Goal: Navigation & Orientation: Find specific page/section

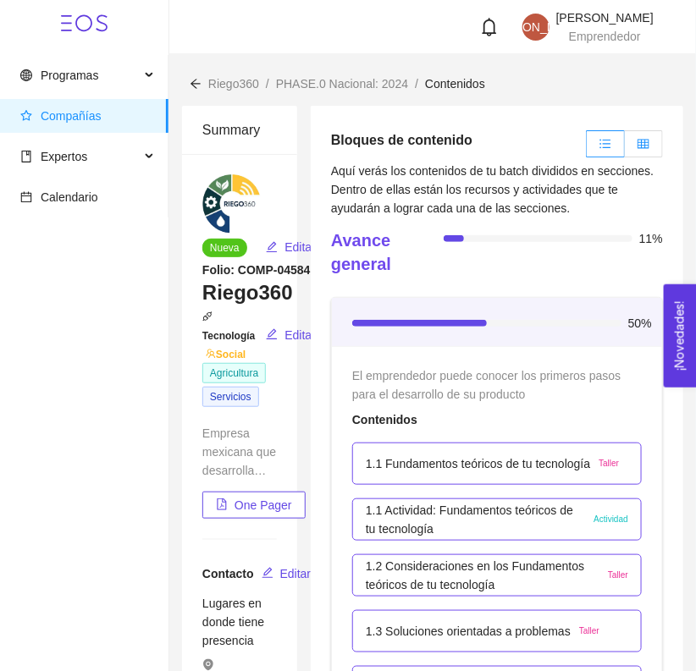
click at [646, 134] on label at bounding box center [643, 143] width 38 height 27
click at [624, 148] on input "radio" at bounding box center [624, 148] width 0 height 0
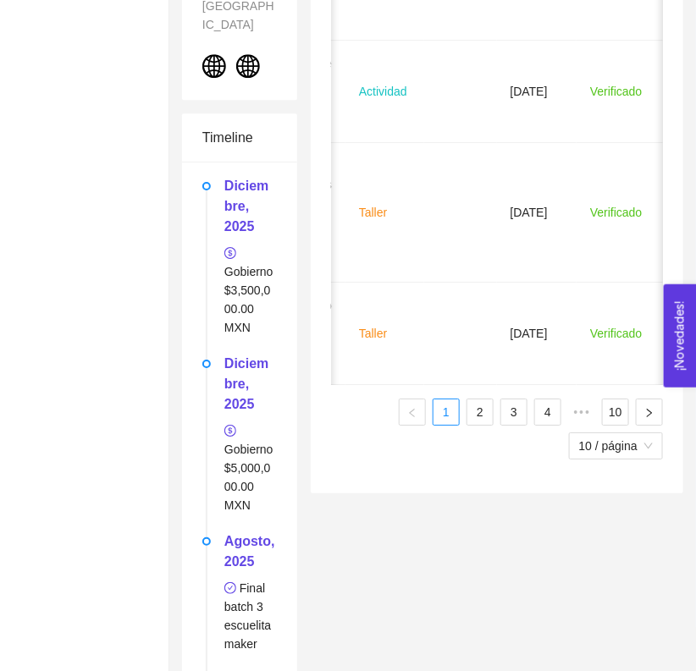
scroll to position [1096, 0]
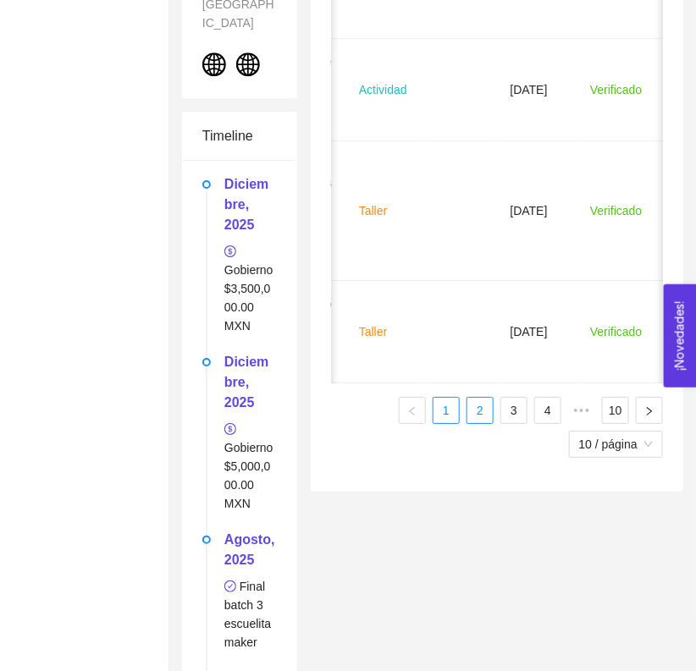
click at [483, 413] on link "2" at bounding box center [479, 410] width 25 height 25
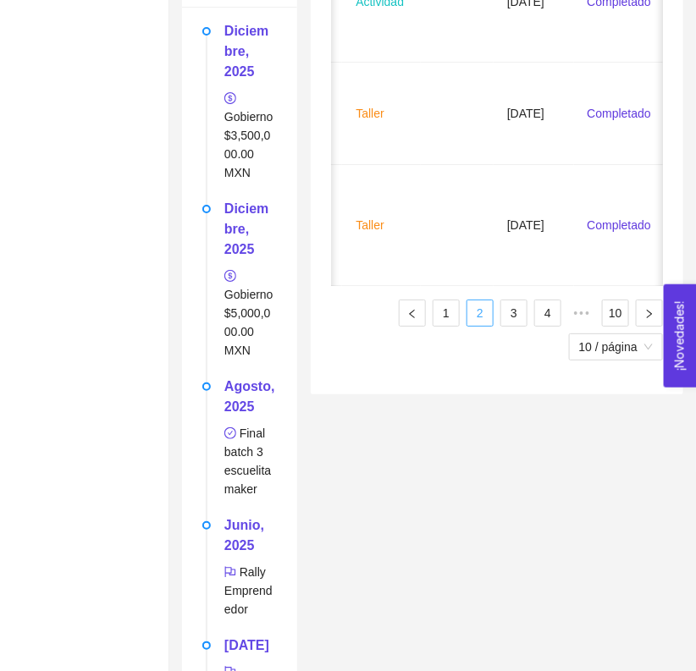
scroll to position [1286, 0]
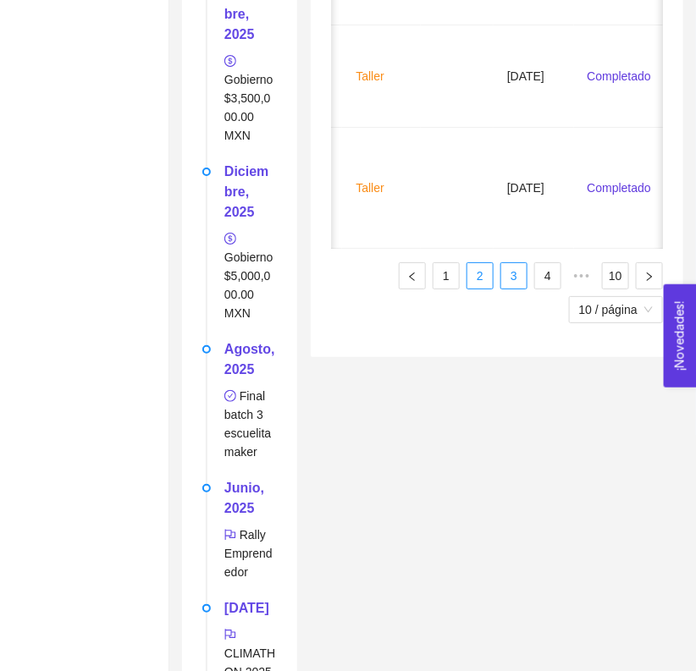
click at [516, 263] on link "3" at bounding box center [513, 275] width 25 height 25
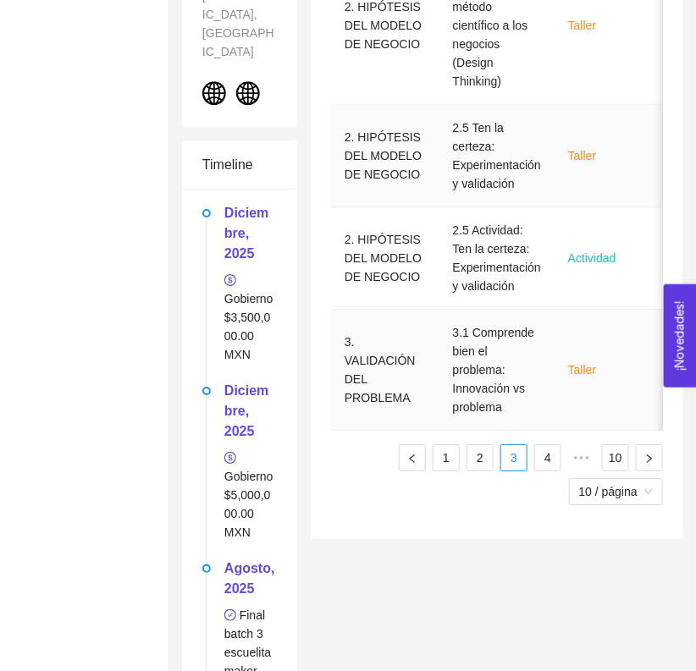
scroll to position [1068, 0]
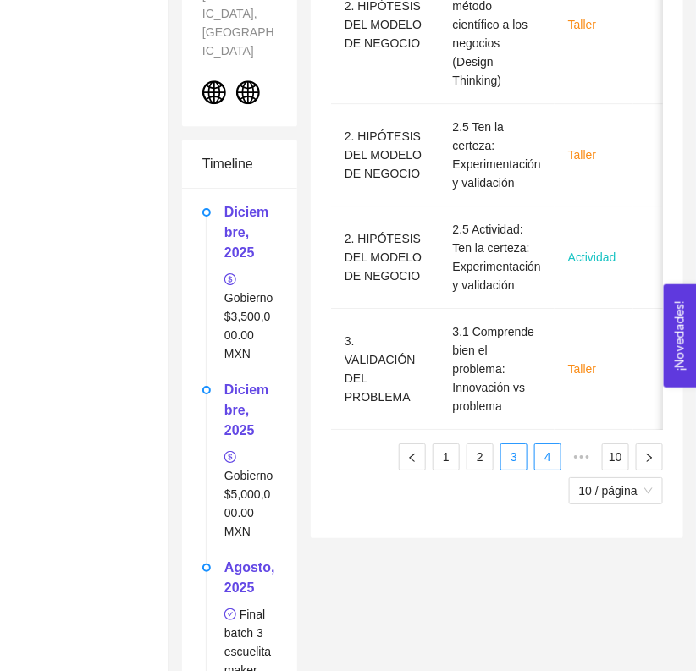
click at [548, 470] on link "4" at bounding box center [547, 456] width 25 height 25
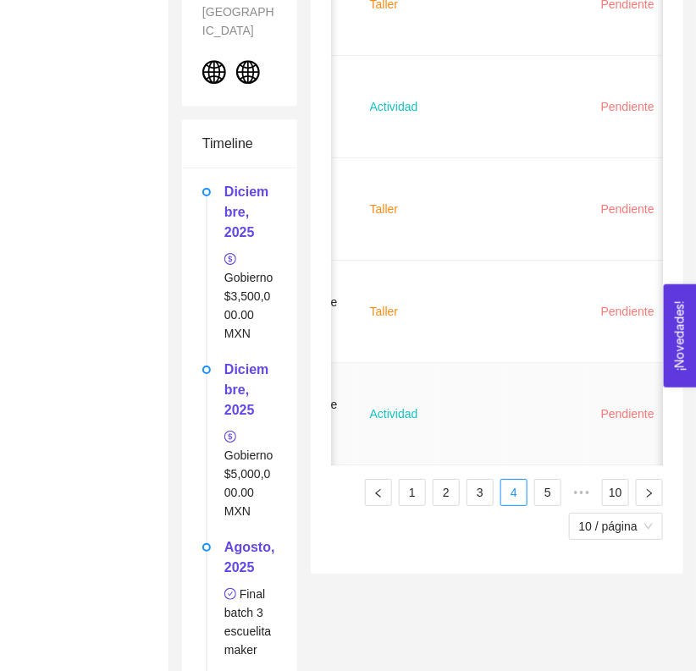
scroll to position [1090, 0]
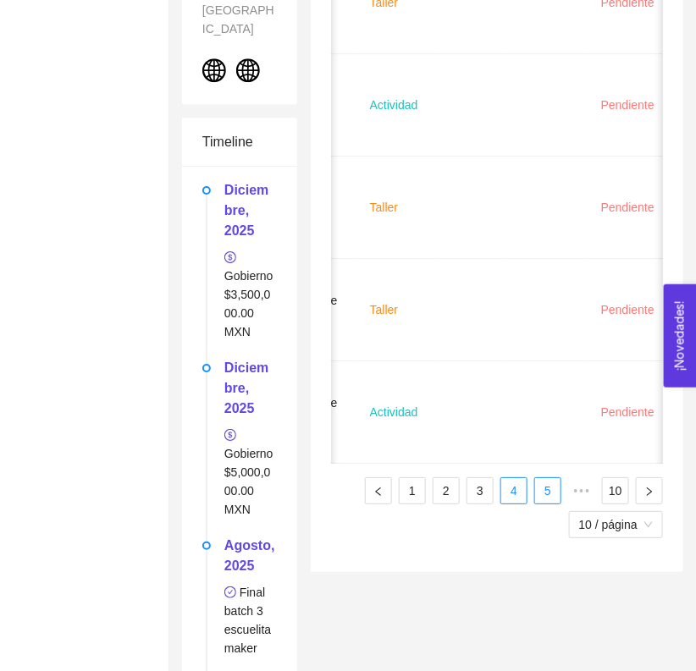
click at [544, 478] on link "5" at bounding box center [547, 490] width 25 height 25
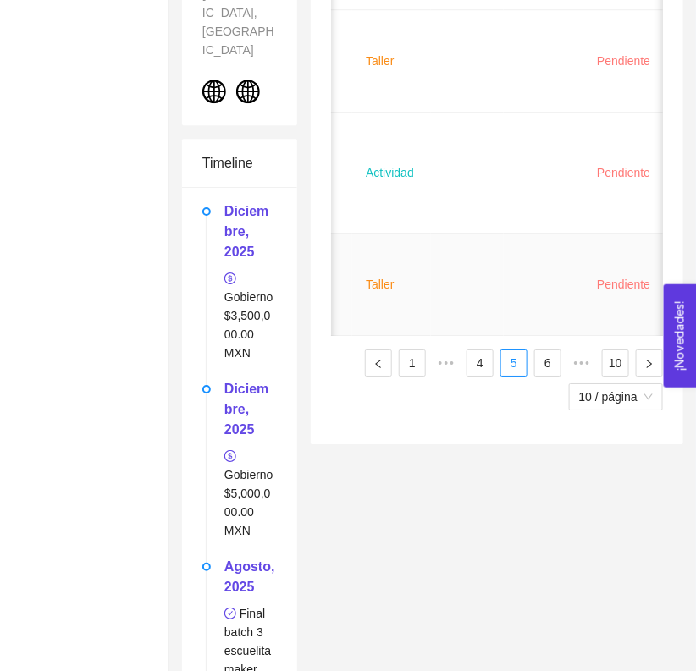
scroll to position [1283, 0]
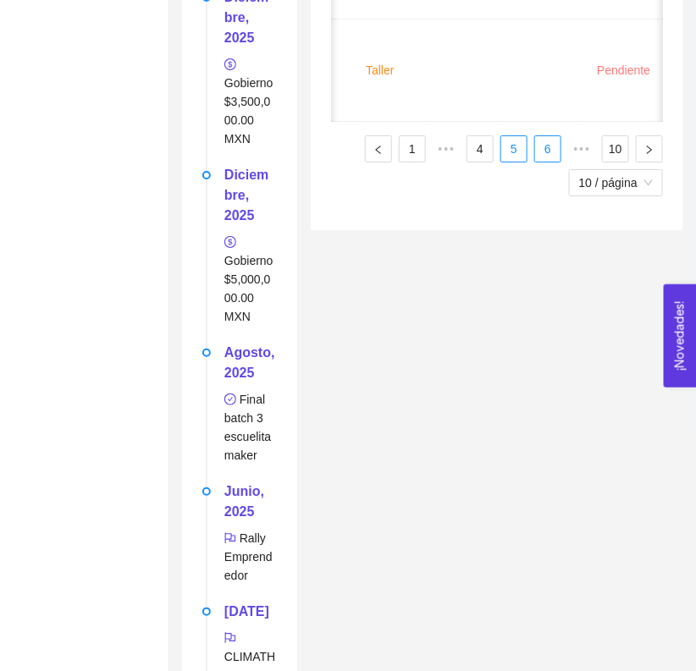
click at [540, 136] on link "6" at bounding box center [547, 148] width 25 height 25
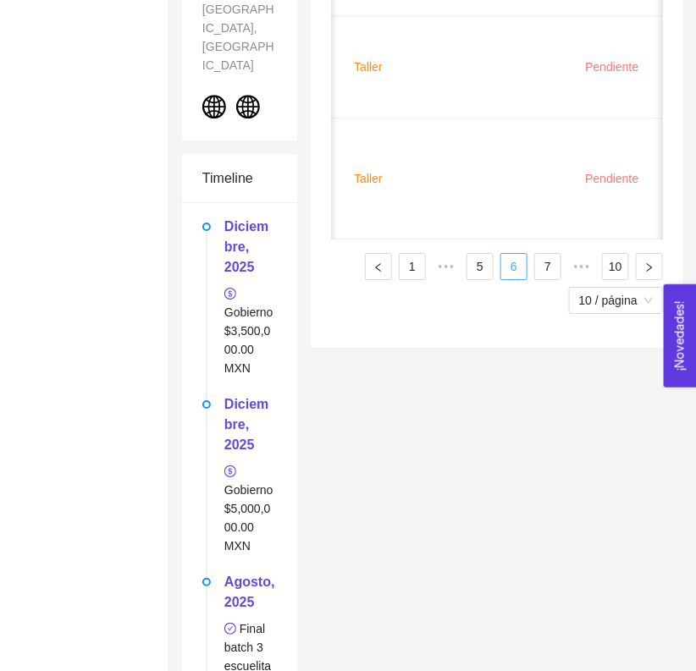
scroll to position [1064, 0]
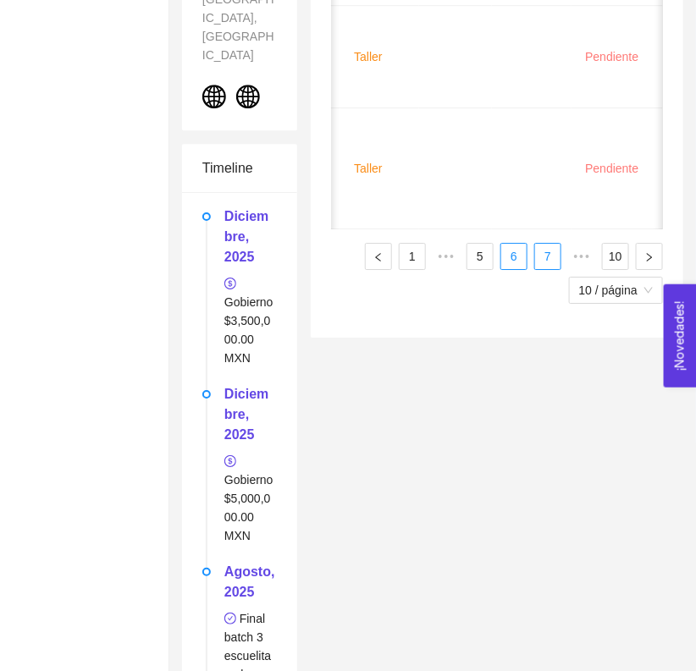
click at [542, 252] on link "7" at bounding box center [547, 256] width 25 height 25
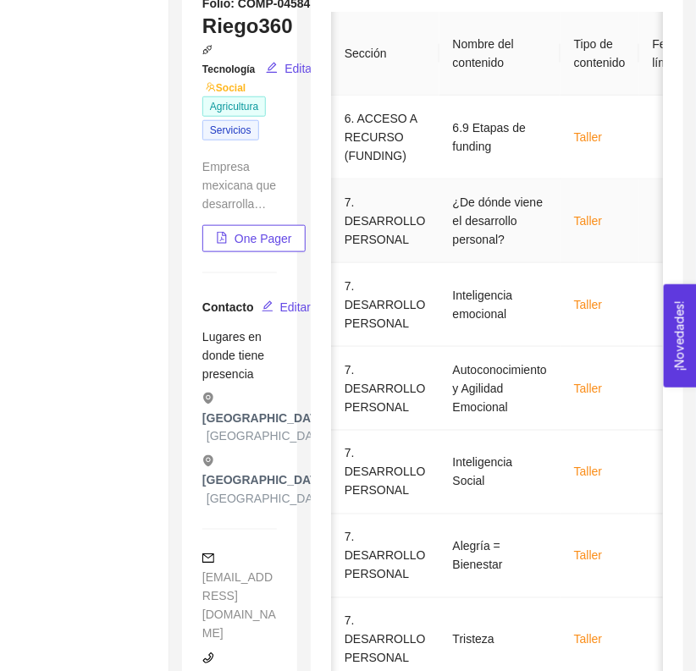
scroll to position [0, 0]
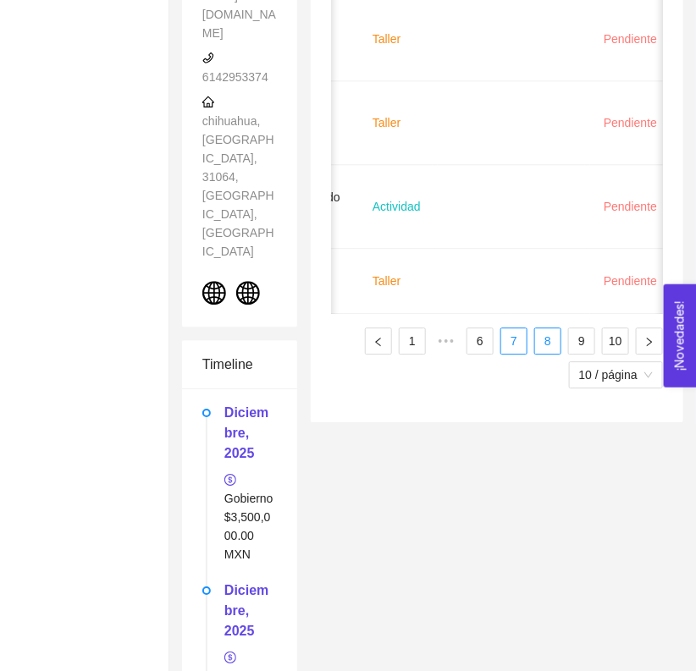
click at [547, 352] on link "8" at bounding box center [547, 340] width 25 height 25
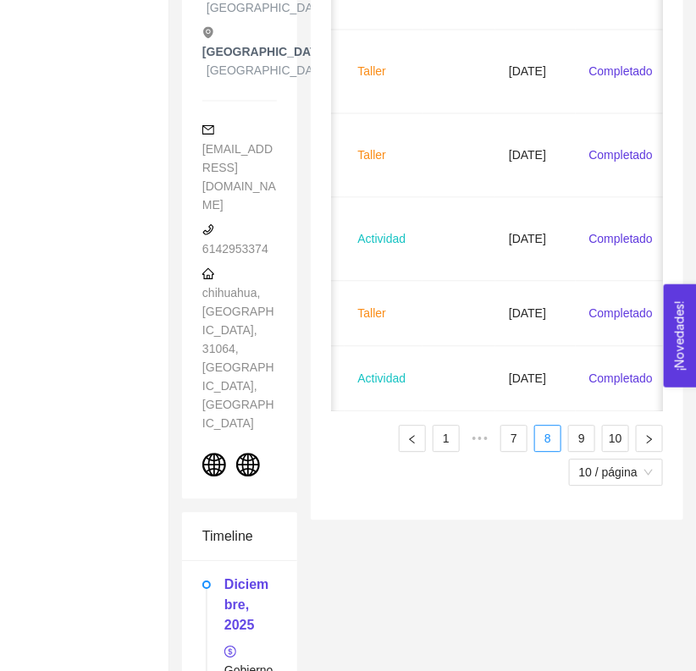
click at [567, 437] on ul "1 ••• 6 7 8 9 10 10 / página" at bounding box center [497, 456] width 332 height 61
click at [576, 441] on link "9" at bounding box center [581, 438] width 25 height 25
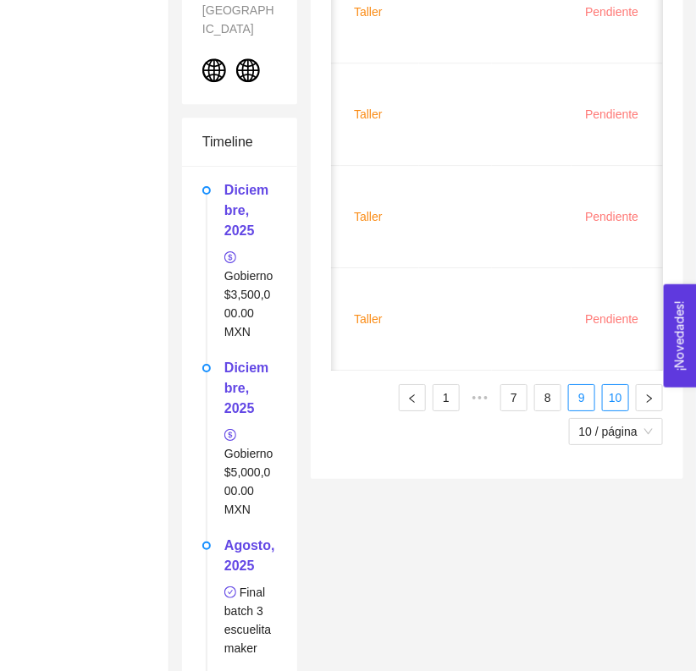
click at [619, 385] on link "10" at bounding box center [614, 397] width 25 height 25
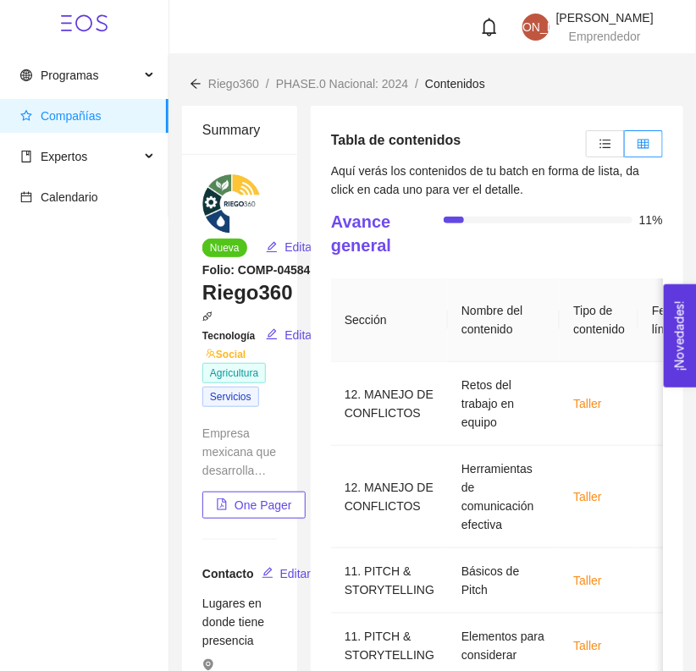
click at [111, 151] on span "Expertos" at bounding box center [79, 157] width 119 height 34
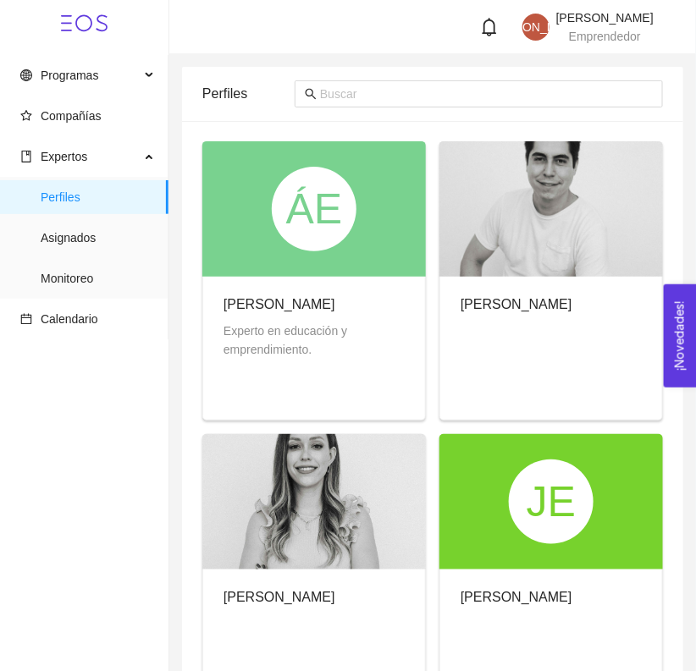
click at [111, 151] on span "Expertos" at bounding box center [79, 157] width 119 height 34
click at [119, 152] on span "Expertos" at bounding box center [79, 157] width 119 height 34
click at [165, 153] on div "Expertos" at bounding box center [84, 157] width 168 height 34
click at [90, 100] on span "Compañías" at bounding box center [87, 116] width 135 height 34
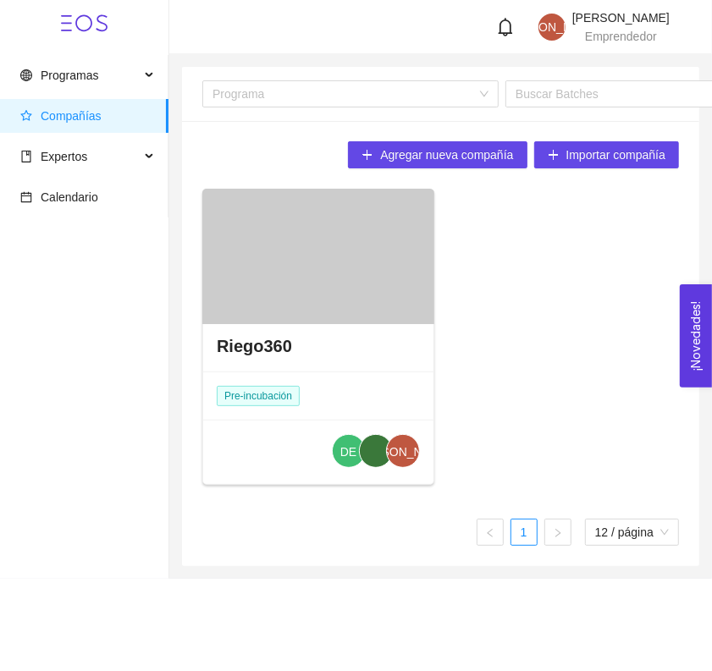
click at [366, 263] on div at bounding box center [318, 256] width 232 height 135
